Goal: Information Seeking & Learning: Learn about a topic

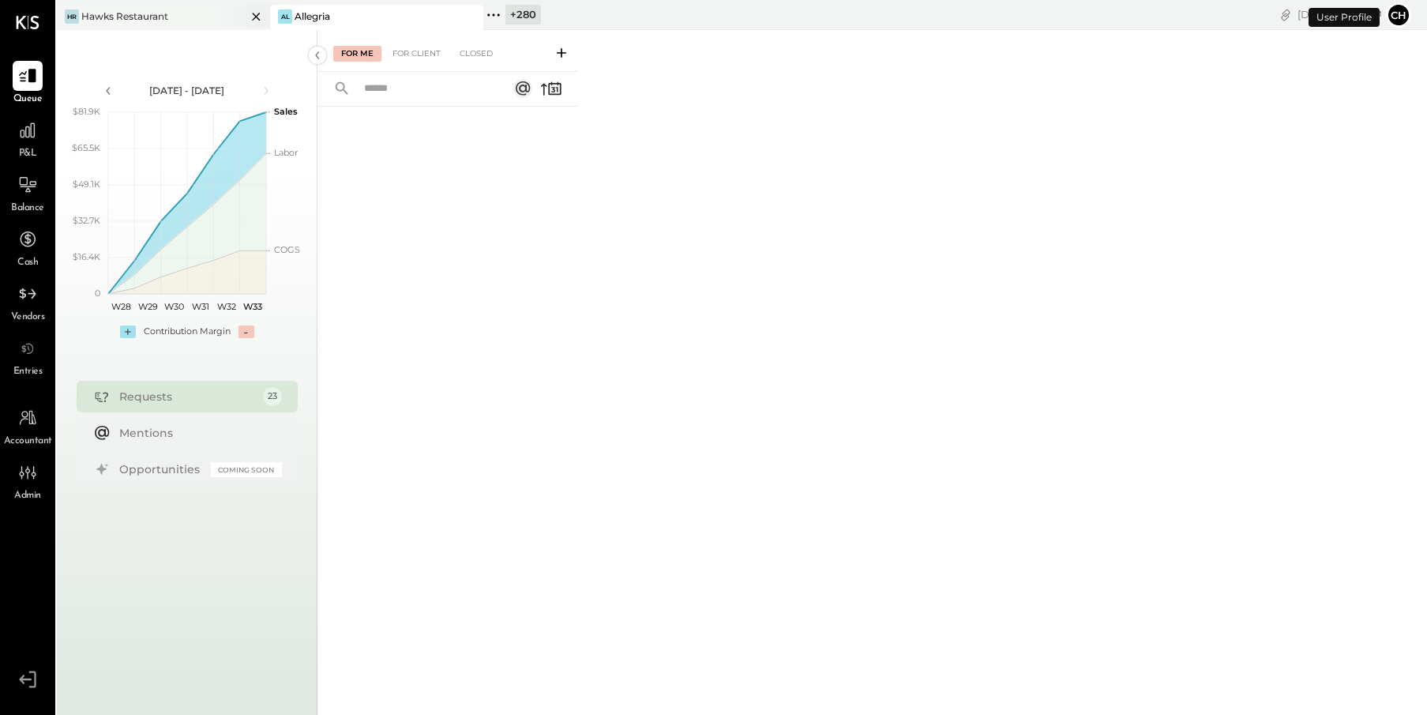
click at [175, 21] on div "[PERSON_NAME] Restaurant" at bounding box center [152, 16] width 190 height 14
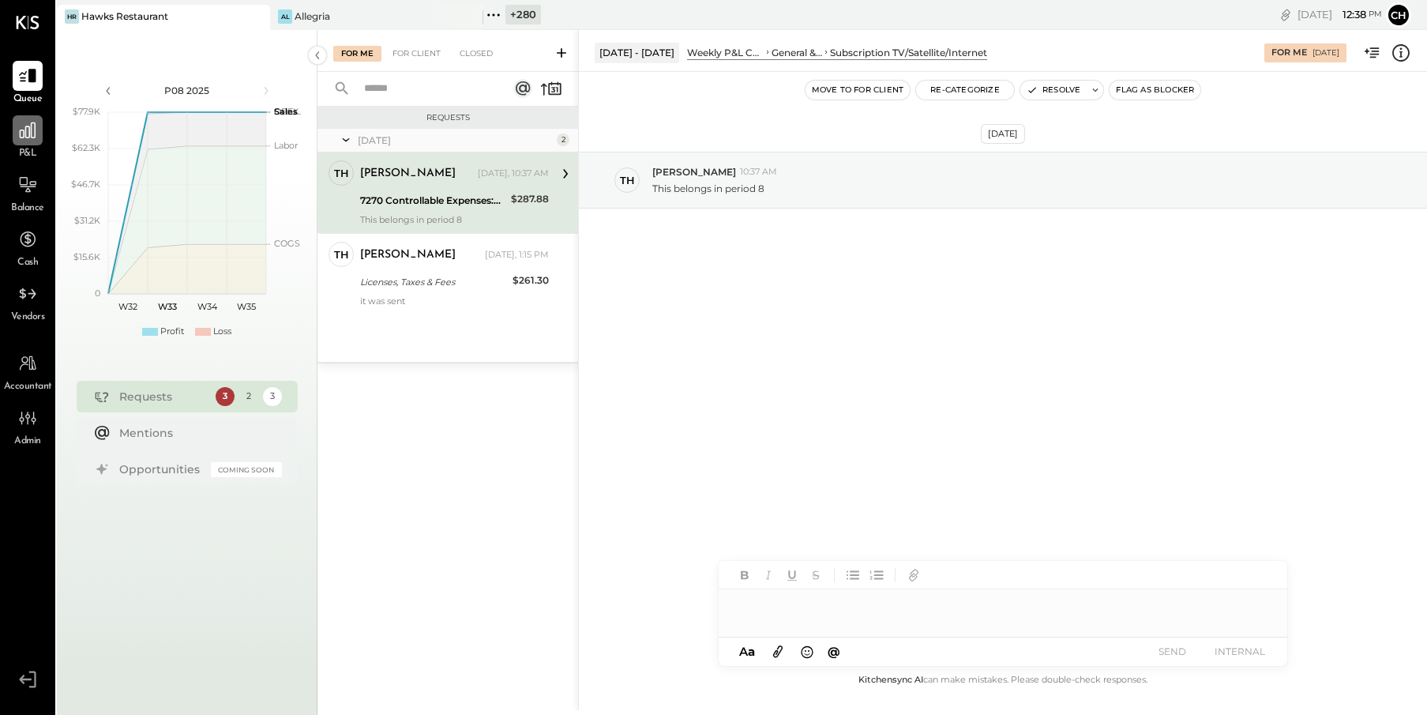
click at [30, 133] on icon at bounding box center [27, 130] width 21 height 21
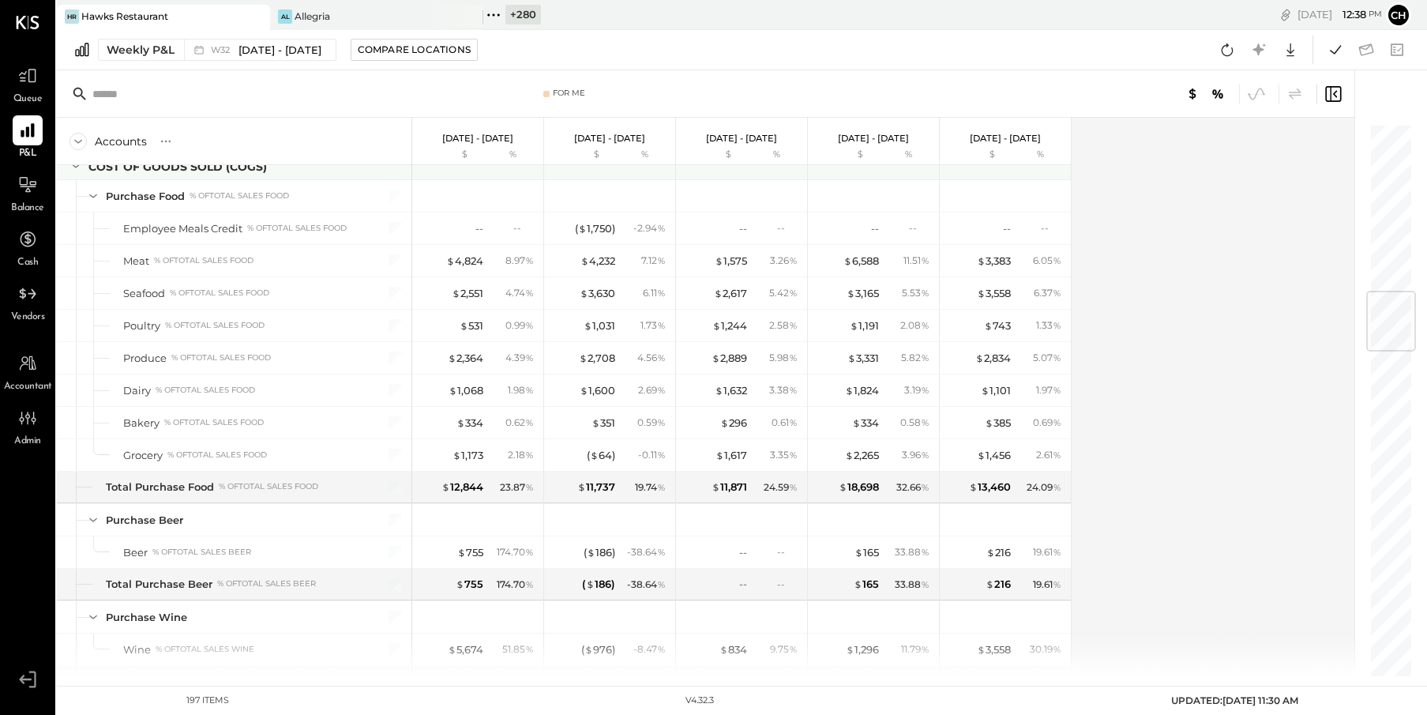
scroll to position [1127, 0]
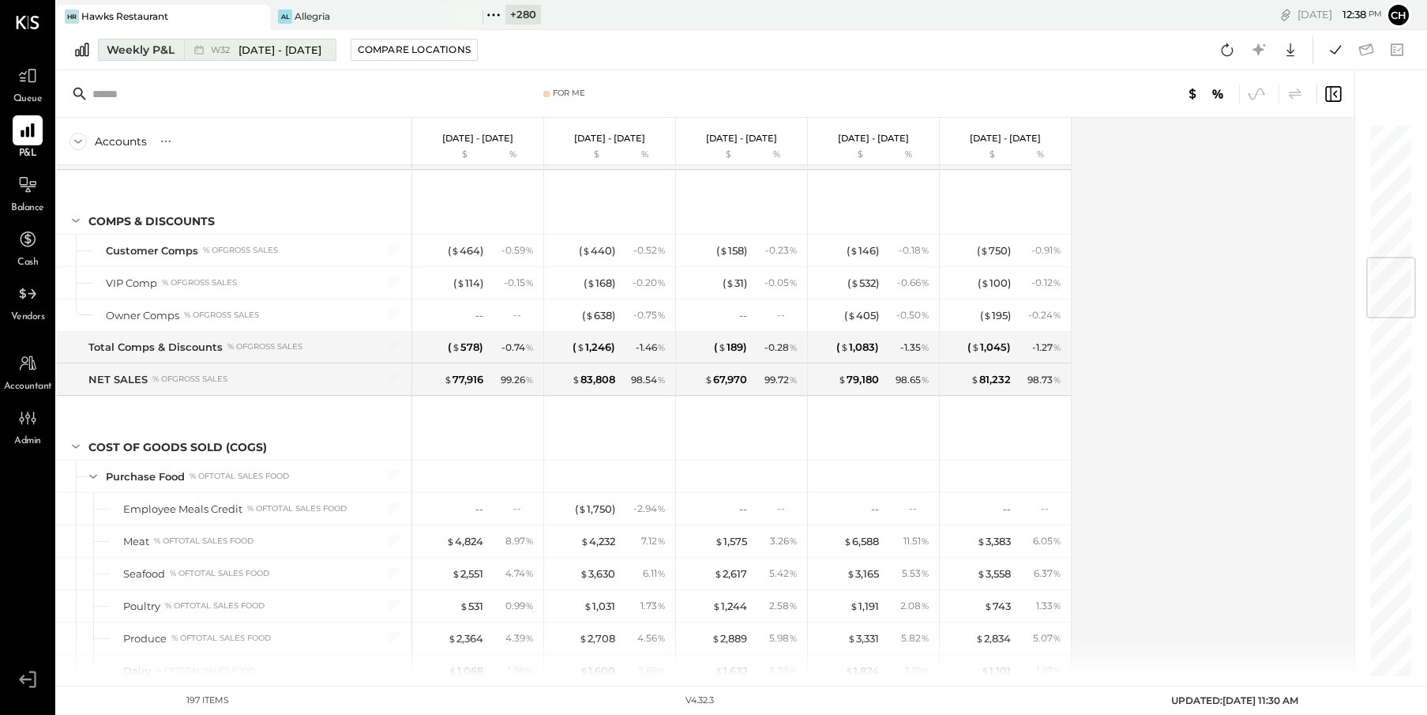
click at [253, 51] on span "[DATE] - [DATE]" at bounding box center [280, 50] width 83 height 15
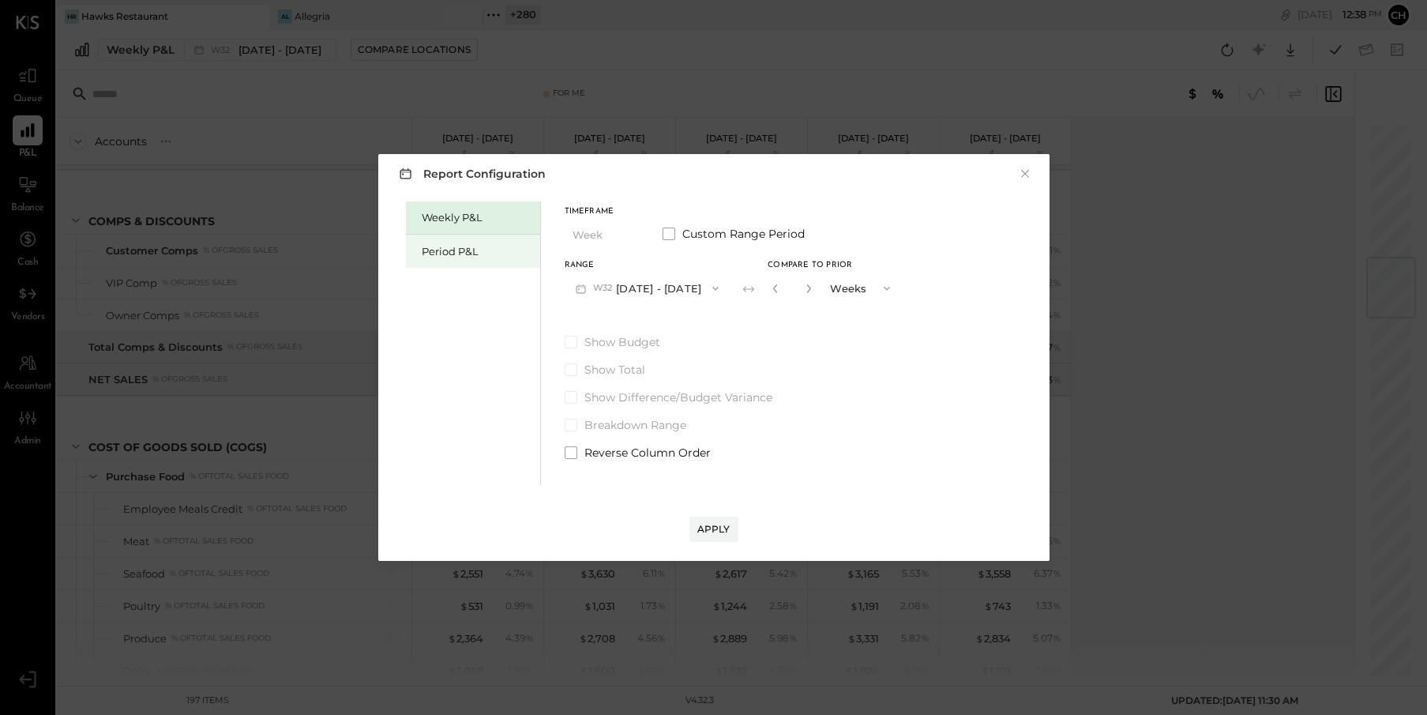
click at [446, 254] on div "Period P&L" at bounding box center [477, 251] width 111 height 15
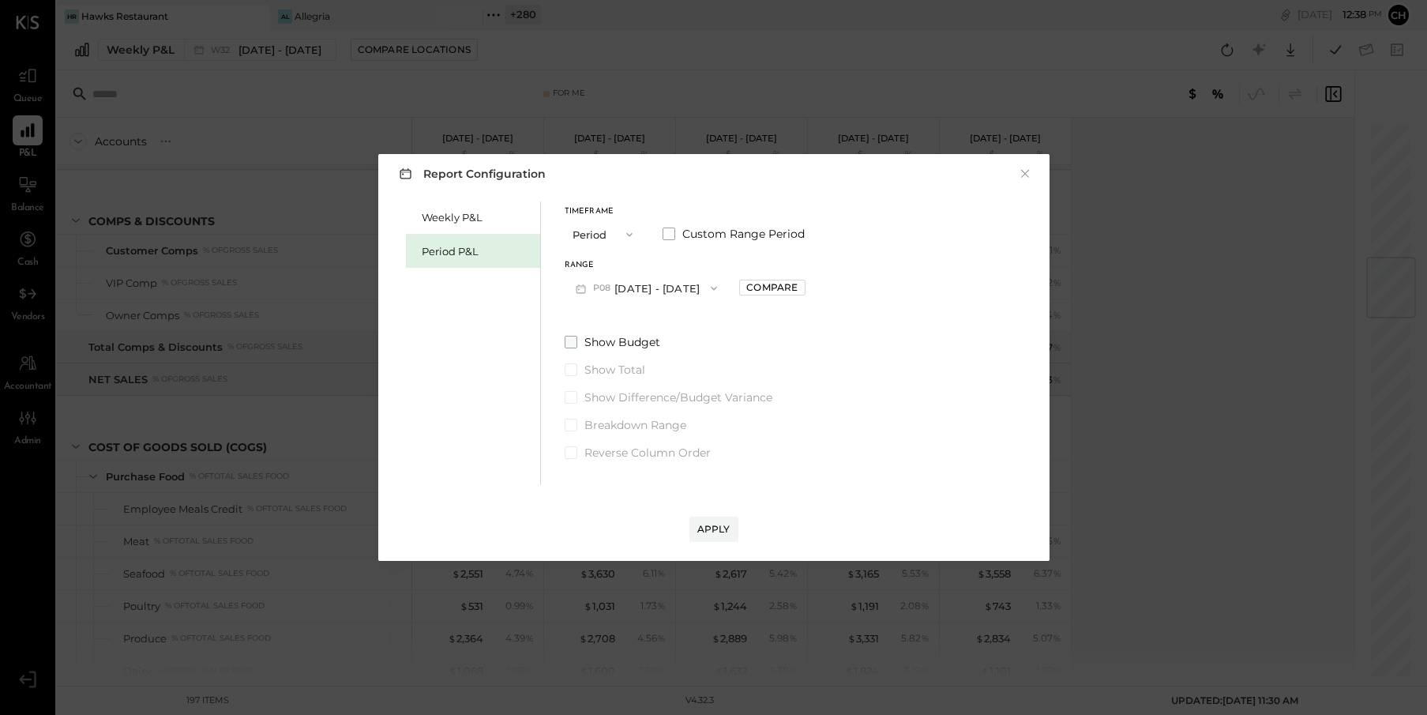
click at [570, 342] on span at bounding box center [571, 342] width 13 height 13
click at [726, 536] on button "Apply" at bounding box center [714, 529] width 49 height 25
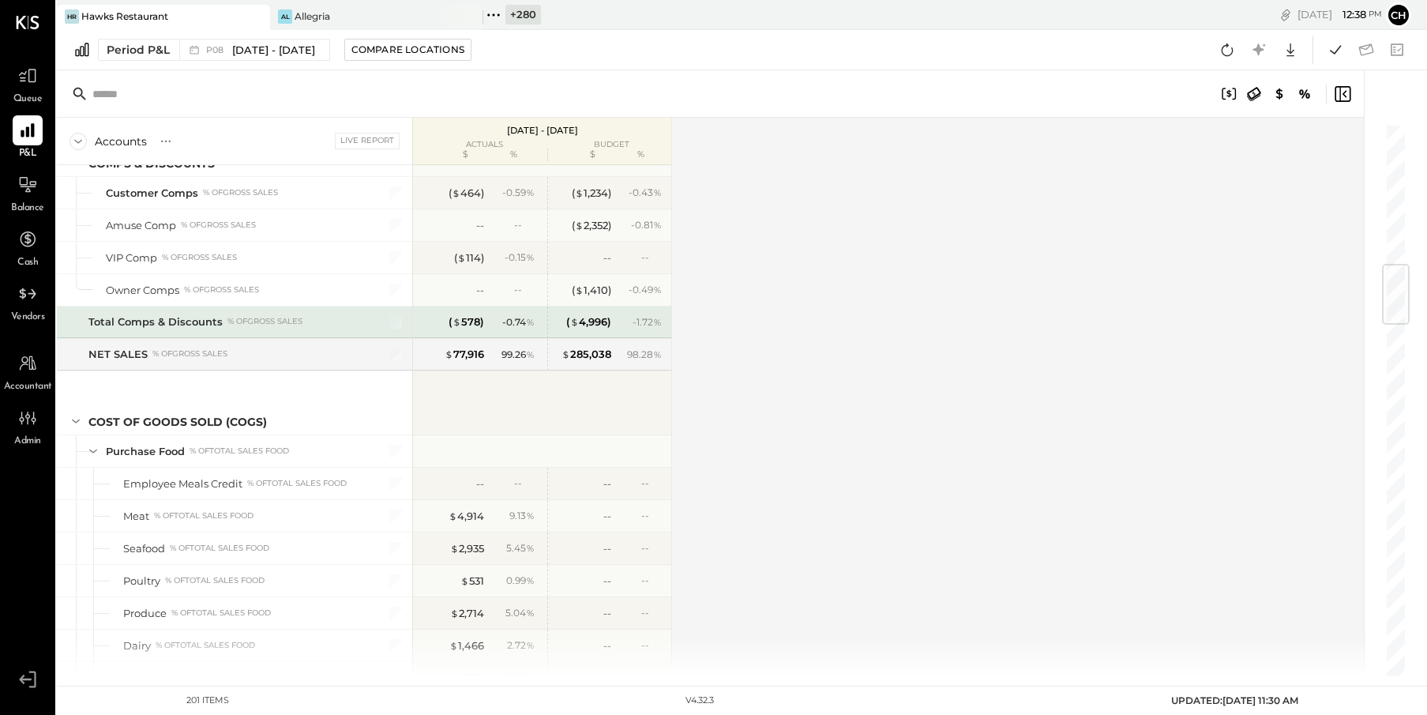
scroll to position [1291, 0]
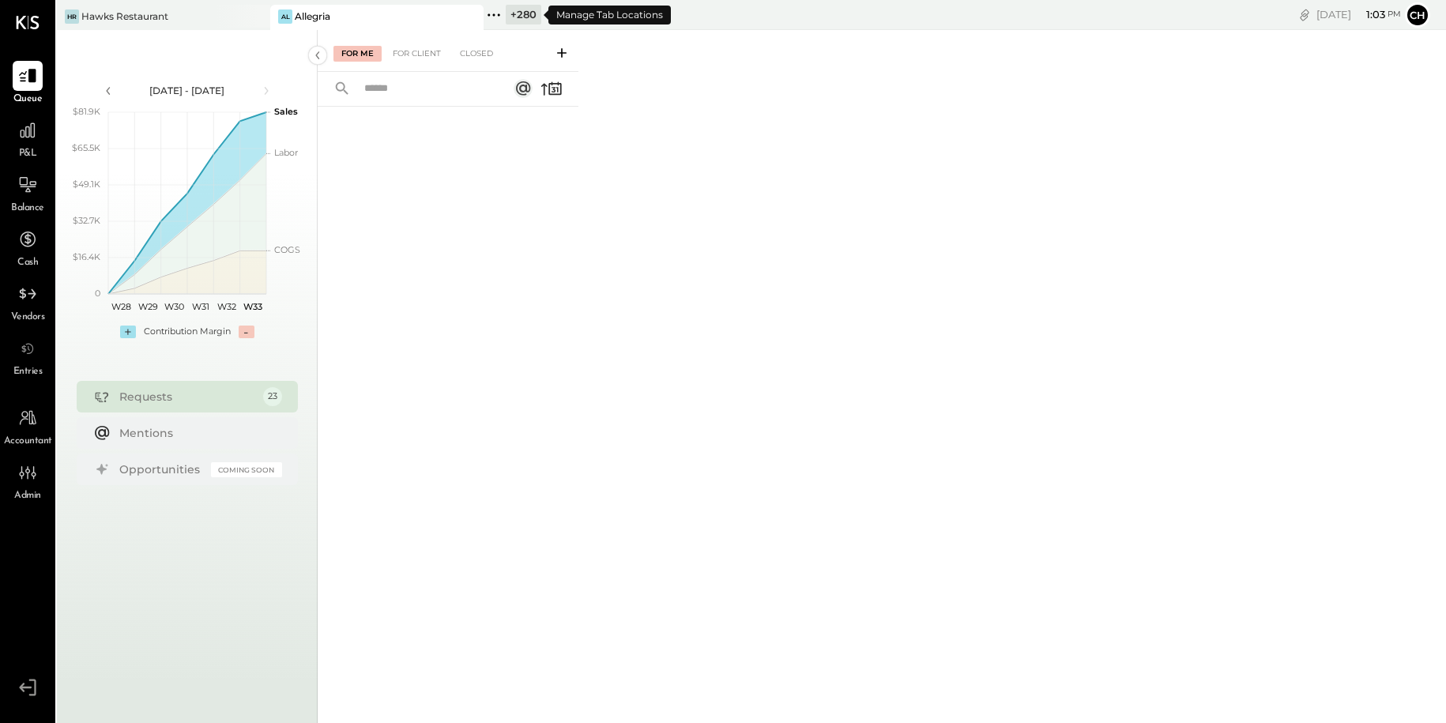
click at [495, 14] on icon at bounding box center [493, 15] width 21 height 21
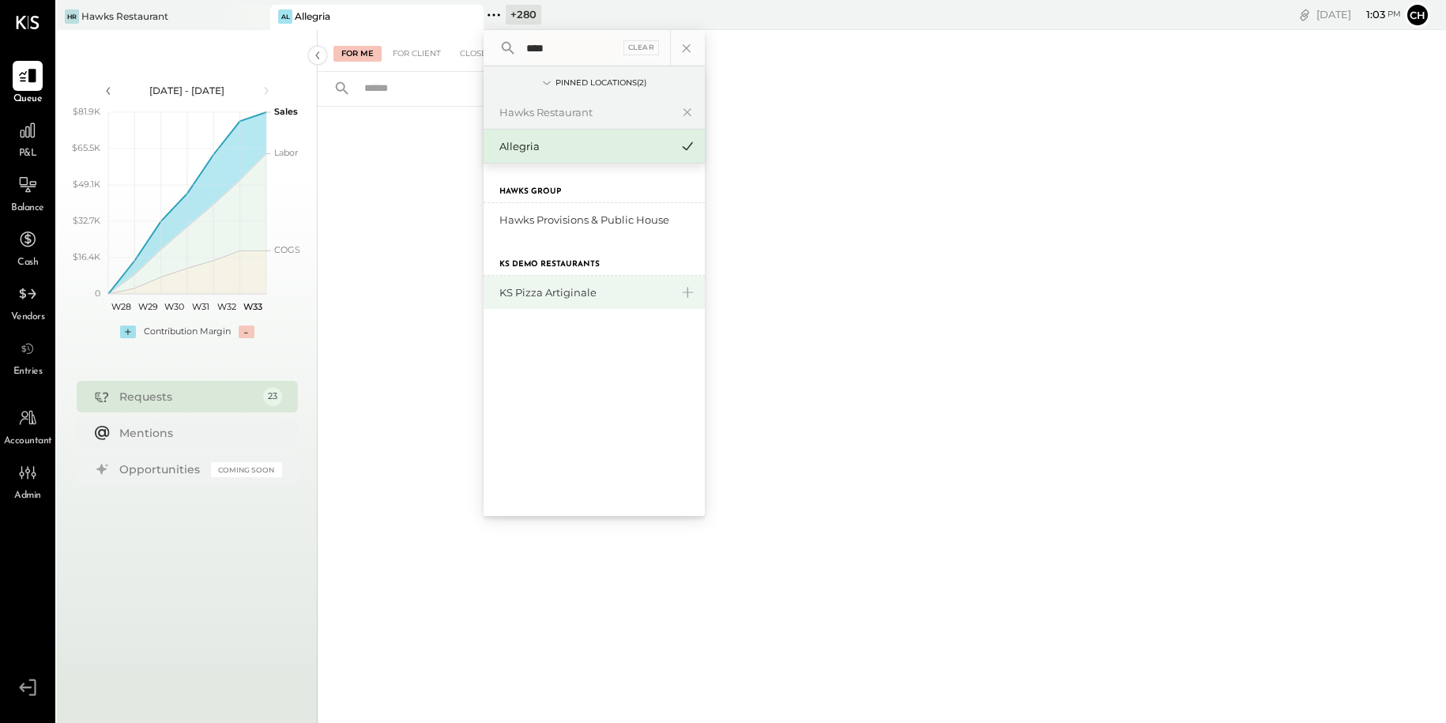
type input "****"
click at [538, 287] on div "KS Pizza Artiginale" at bounding box center [584, 292] width 171 height 15
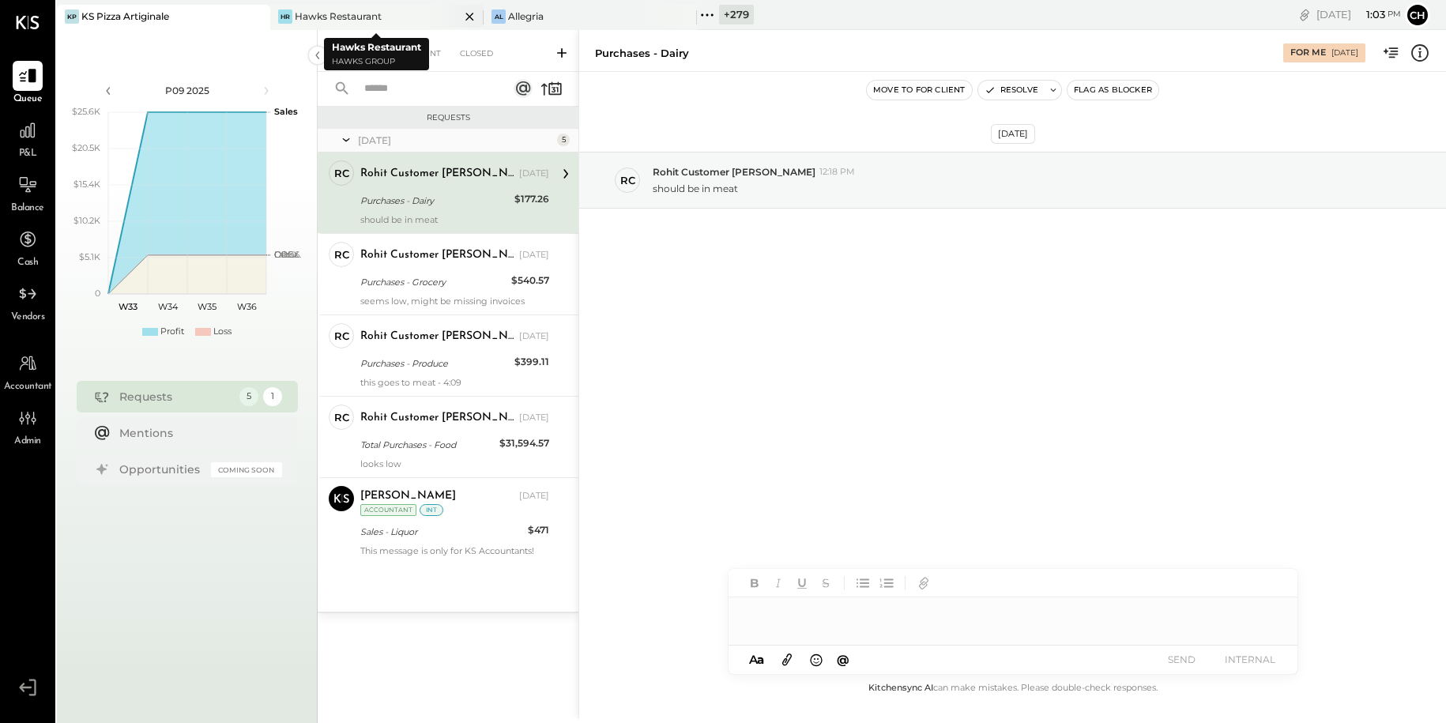
click at [472, 11] on icon at bounding box center [470, 16] width 20 height 19
click at [24, 140] on icon at bounding box center [27, 130] width 21 height 21
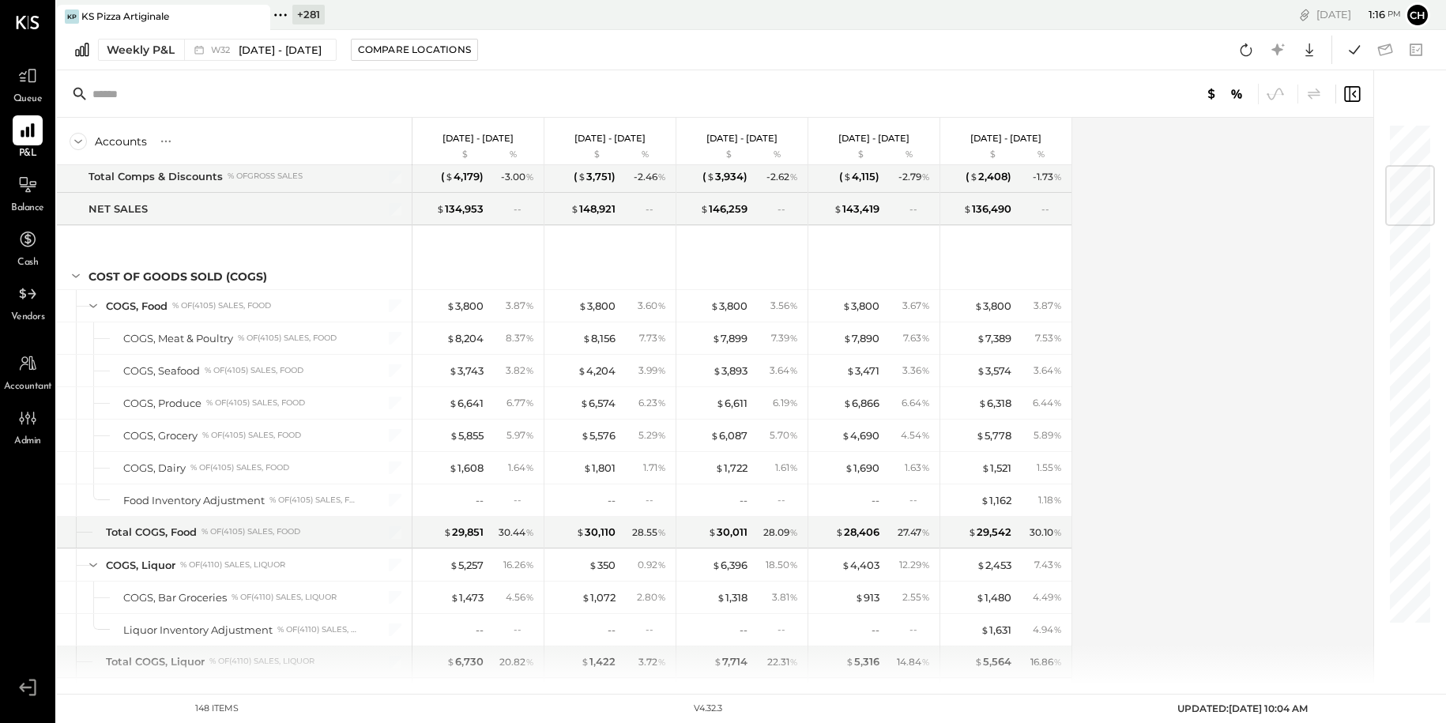
scroll to position [373, 0]
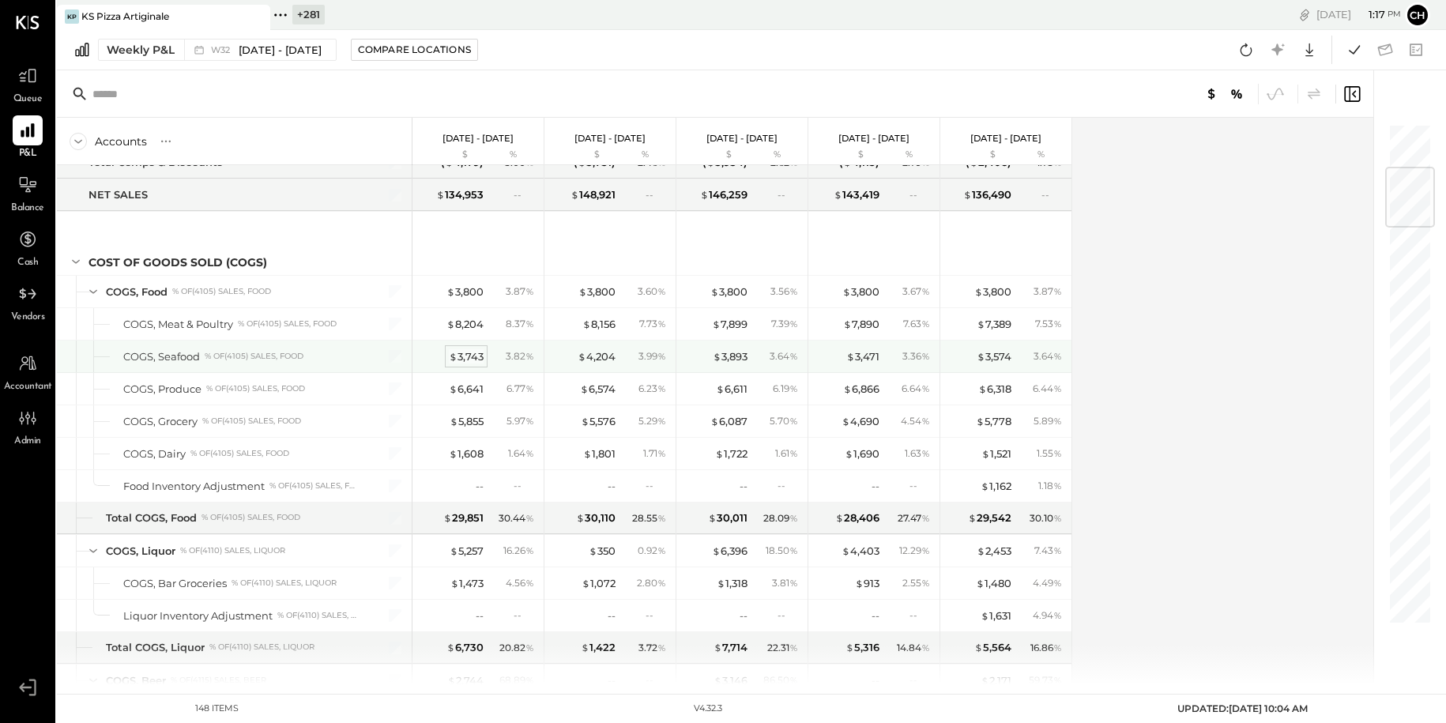
click at [462, 354] on div "$ 3,743" at bounding box center [466, 356] width 35 height 15
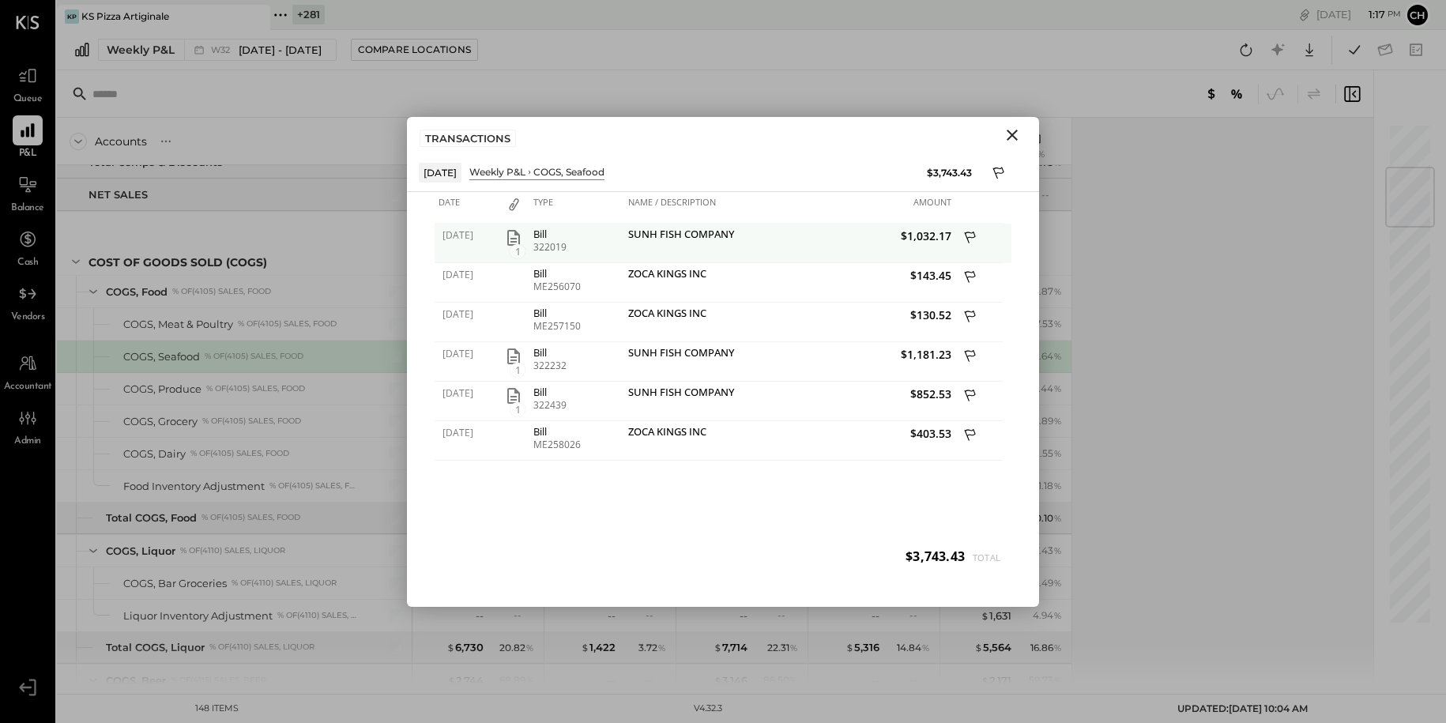
click at [517, 235] on icon "button" at bounding box center [513, 237] width 19 height 19
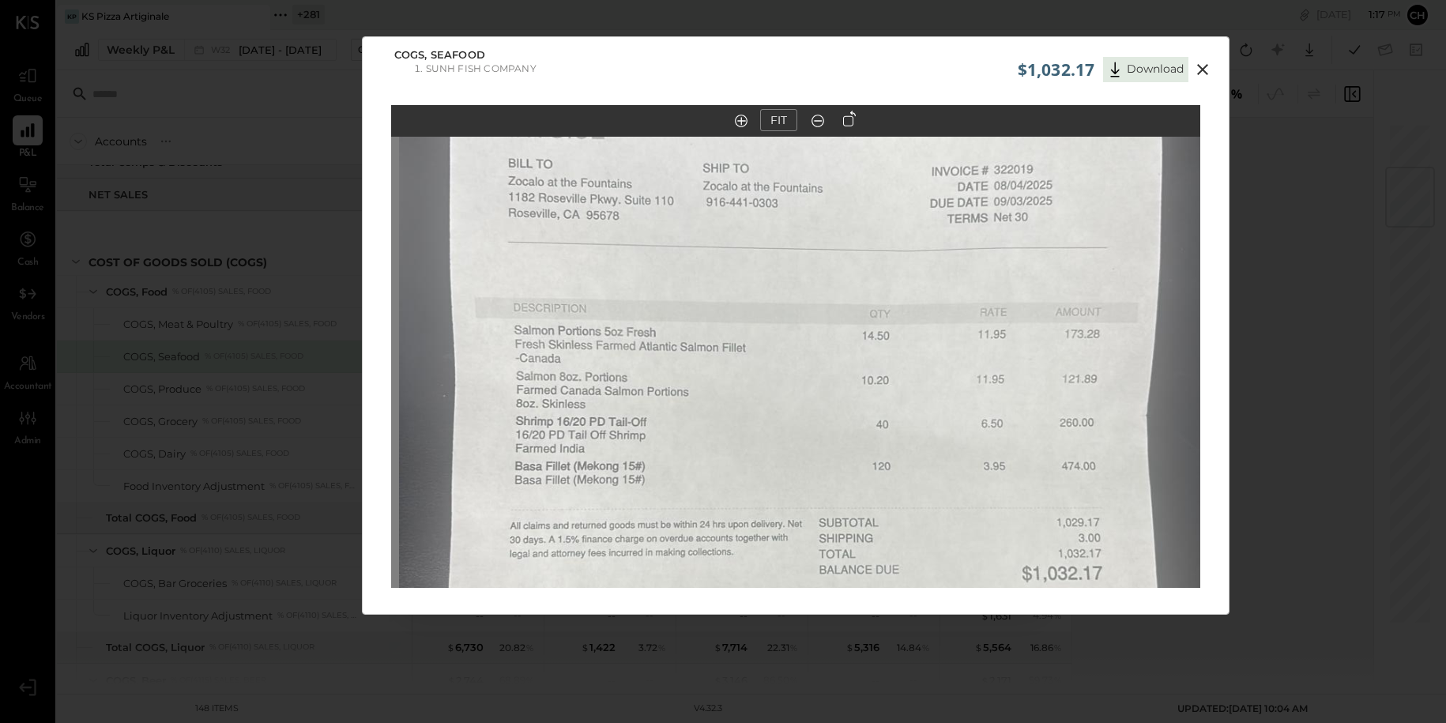
drag, startPoint x: 622, startPoint y: 223, endPoint x: 623, endPoint y: 424, distance: 201.4
click at [623, 424] on img at bounding box center [803, 489] width 809 height 1438
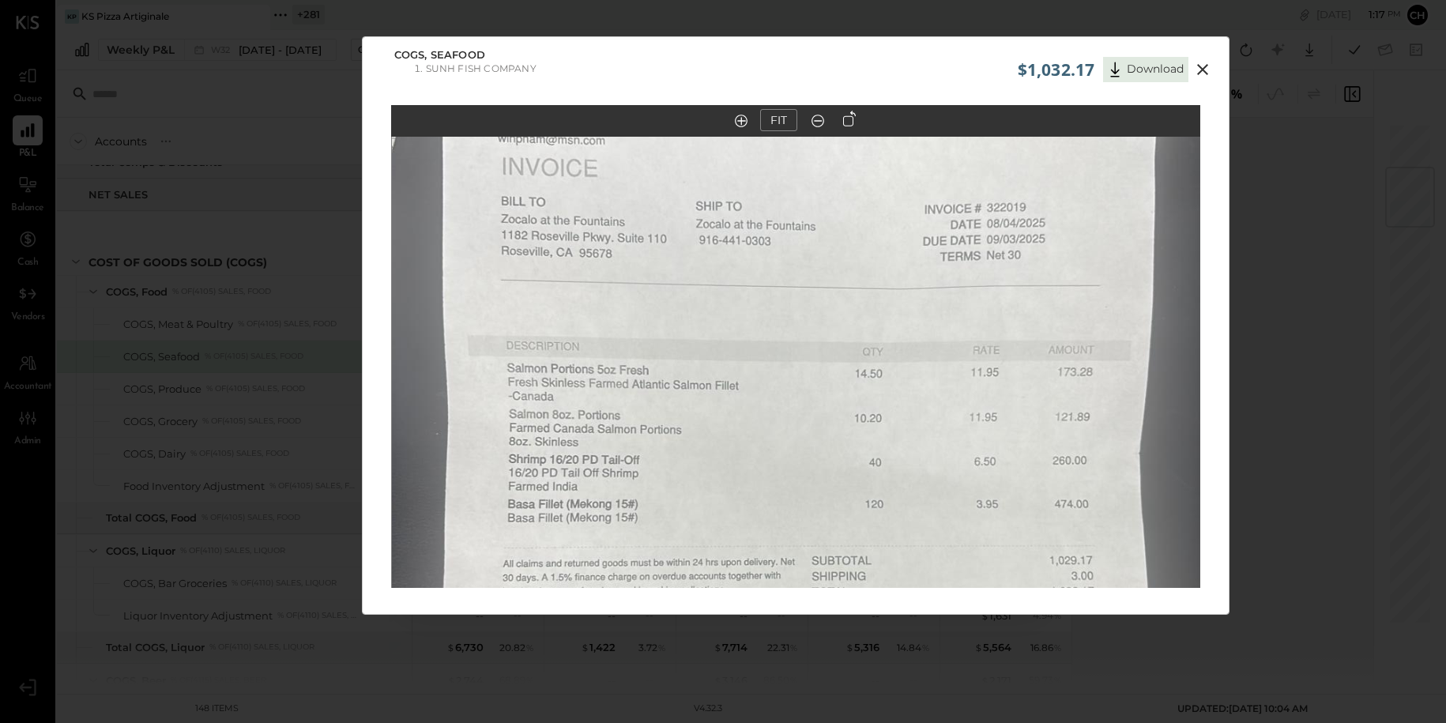
click at [1204, 74] on icon at bounding box center [1202, 69] width 19 height 19
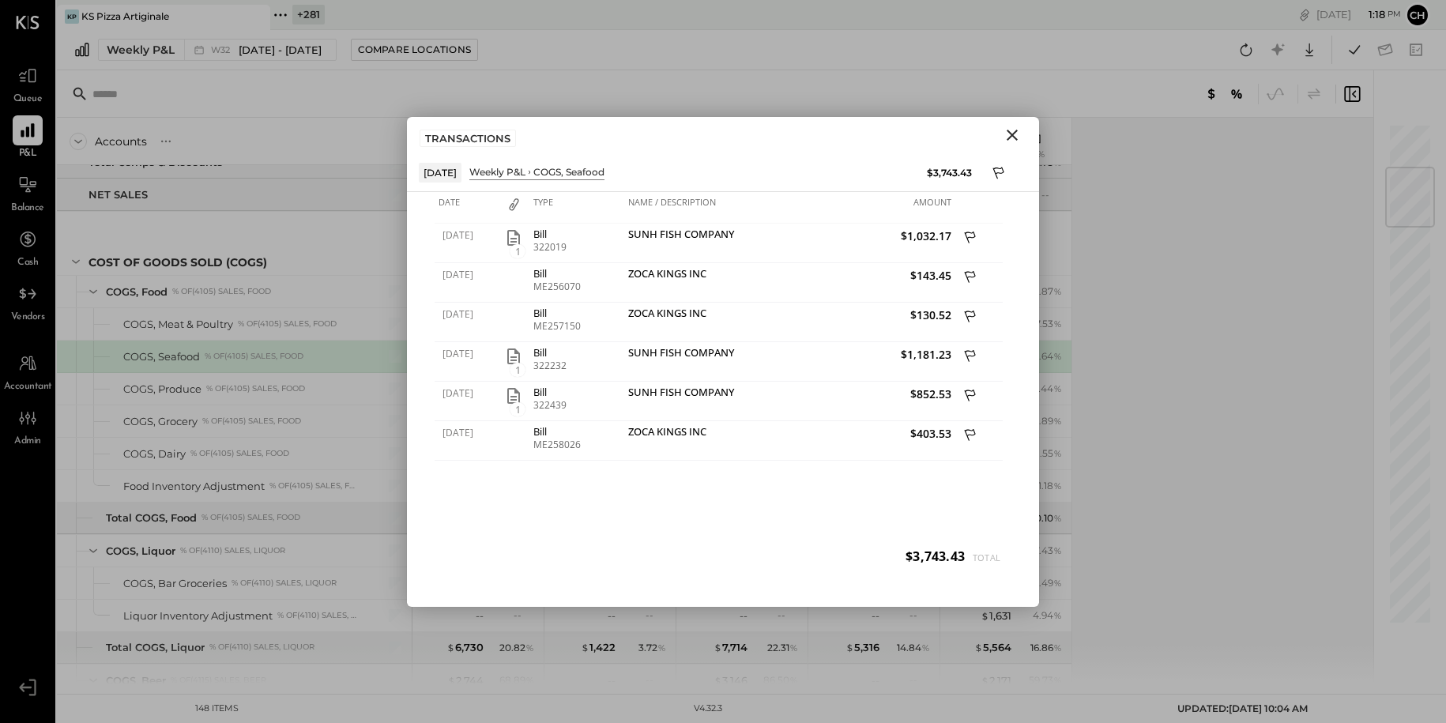
click at [1013, 134] on icon "Close" at bounding box center [1011, 135] width 19 height 19
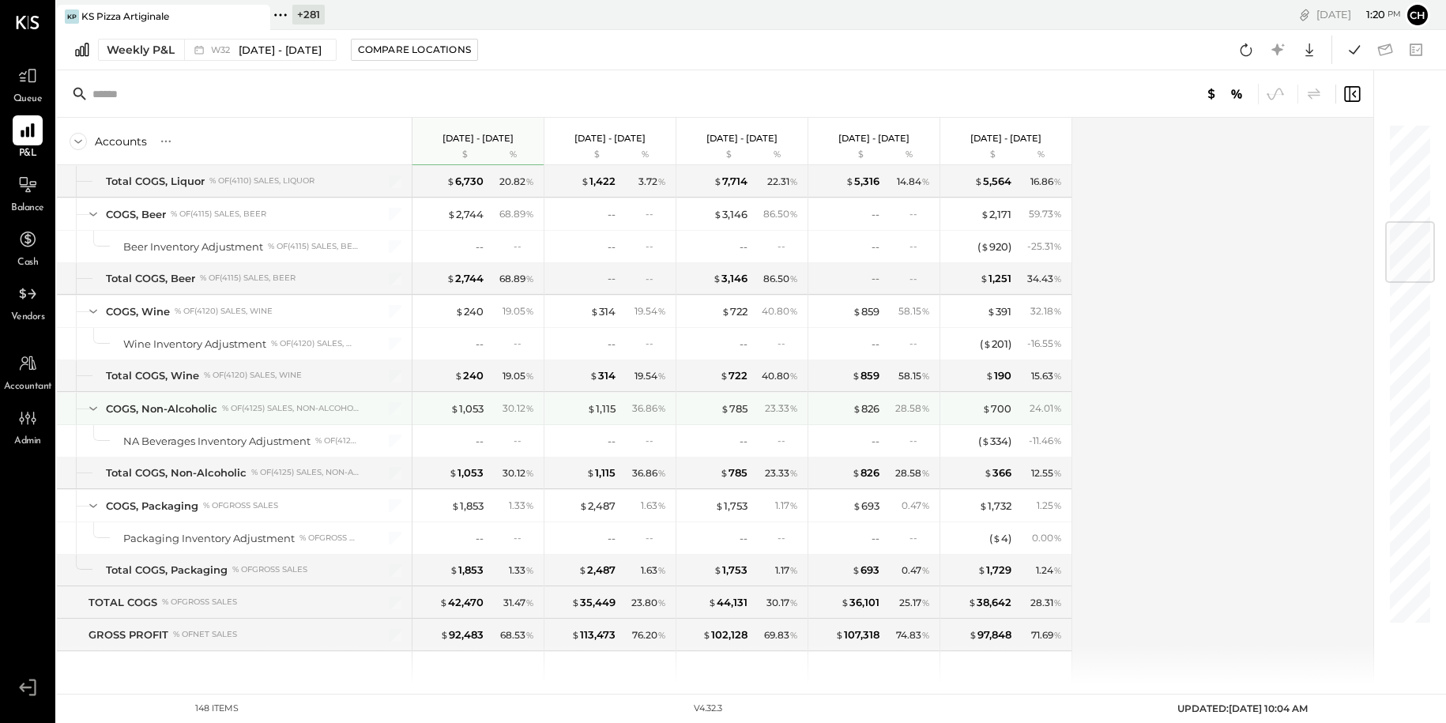
scroll to position [836, 0]
